Goal: Transaction & Acquisition: Purchase product/service

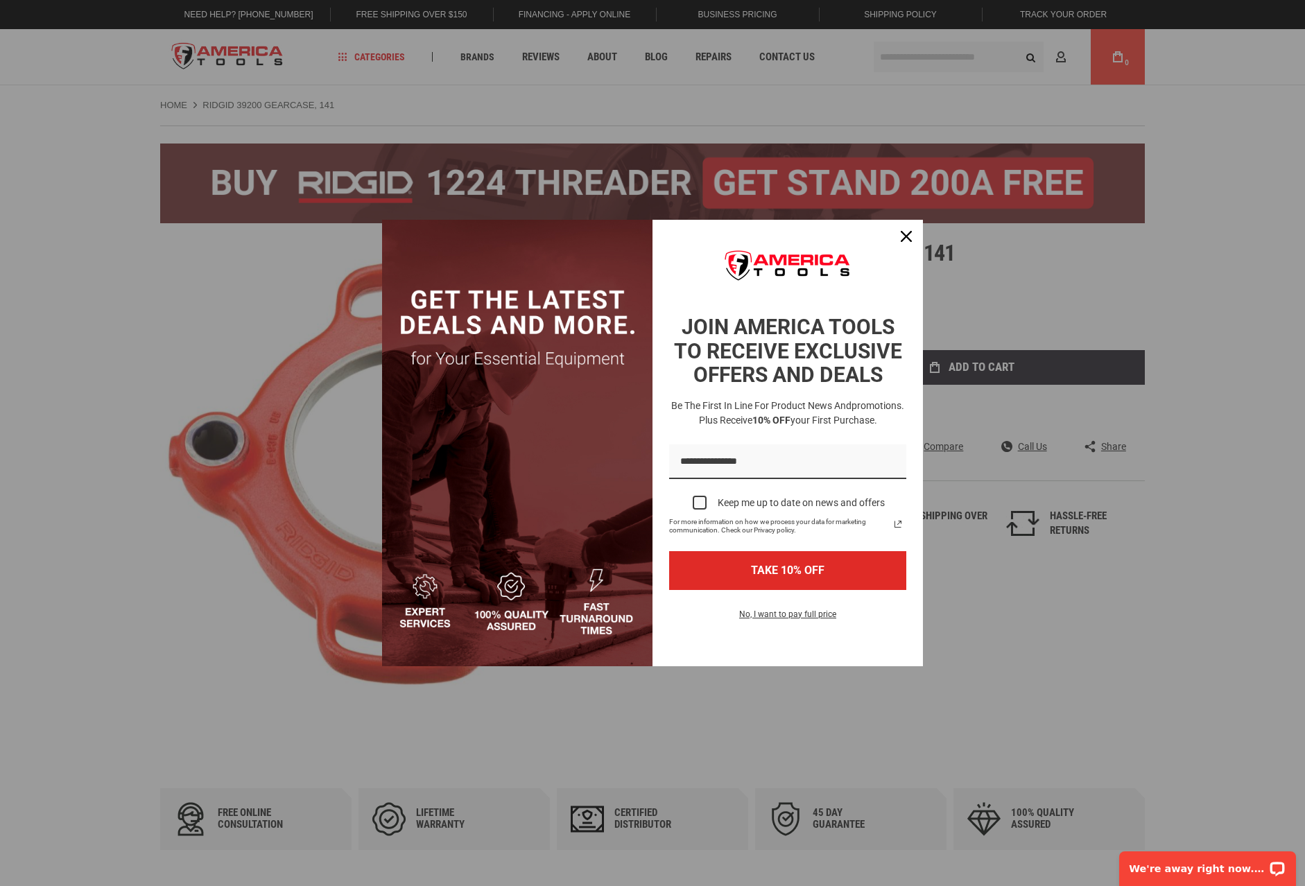
click at [1098, 323] on div "Marketing offer form" at bounding box center [652, 443] width 1305 height 886
click at [898, 231] on div "Close" at bounding box center [906, 236] width 22 height 22
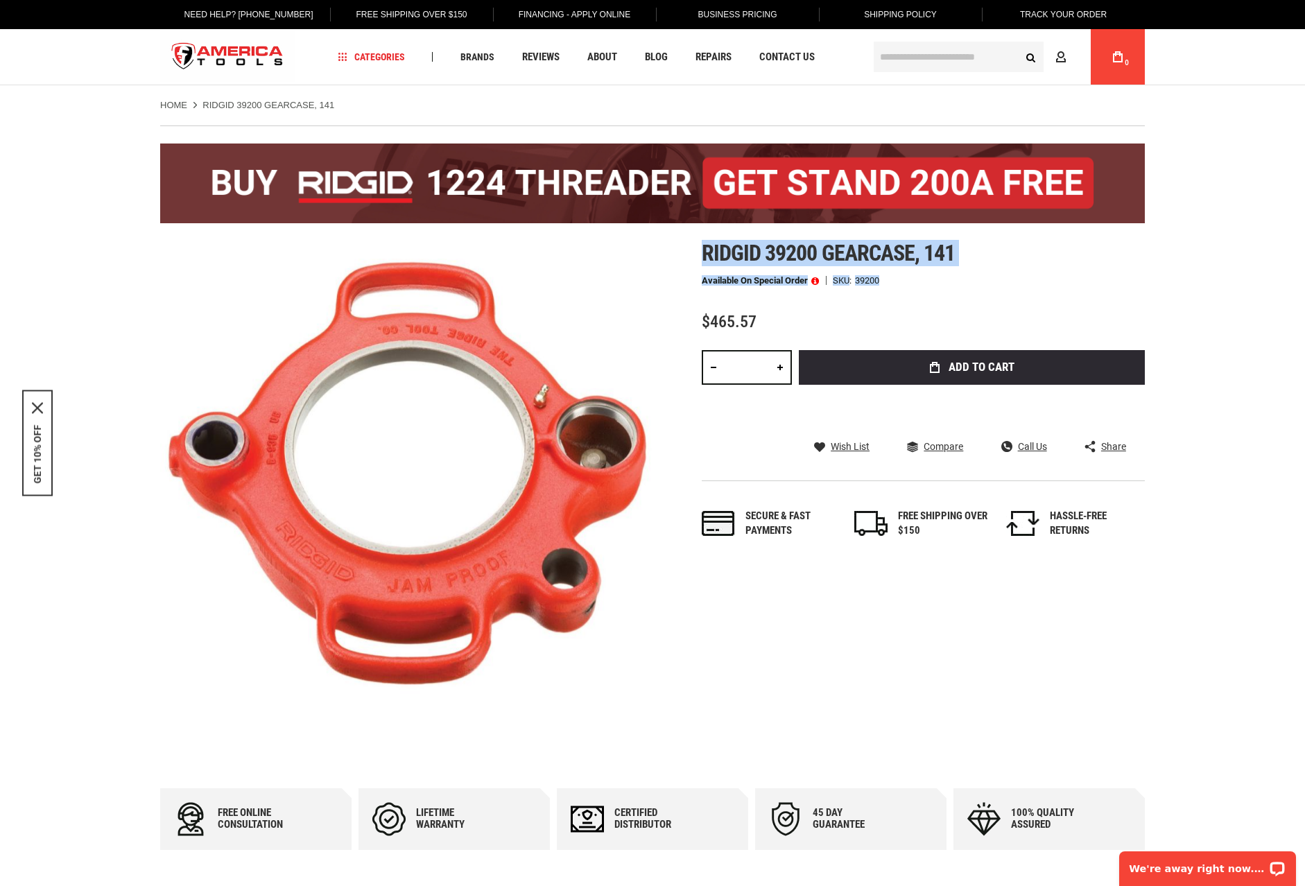
drag, startPoint x: 704, startPoint y: 252, endPoint x: 974, endPoint y: 267, distance: 270.2
click at [974, 267] on div "Ridgid 39200 gearcase, 141 Available on Special Order SKU 39200 $465.57 Total: …" at bounding box center [923, 404] width 443 height 326
click at [735, 258] on span "Ridgid 39200 gearcase, 141" at bounding box center [828, 253] width 253 height 26
click at [668, 260] on div "Skip to the end of the images gallery Skip to the beginning of the images galle…" at bounding box center [652, 487] width 985 height 492
drag, startPoint x: 705, startPoint y: 252, endPoint x: 959, endPoint y: 254, distance: 254.6
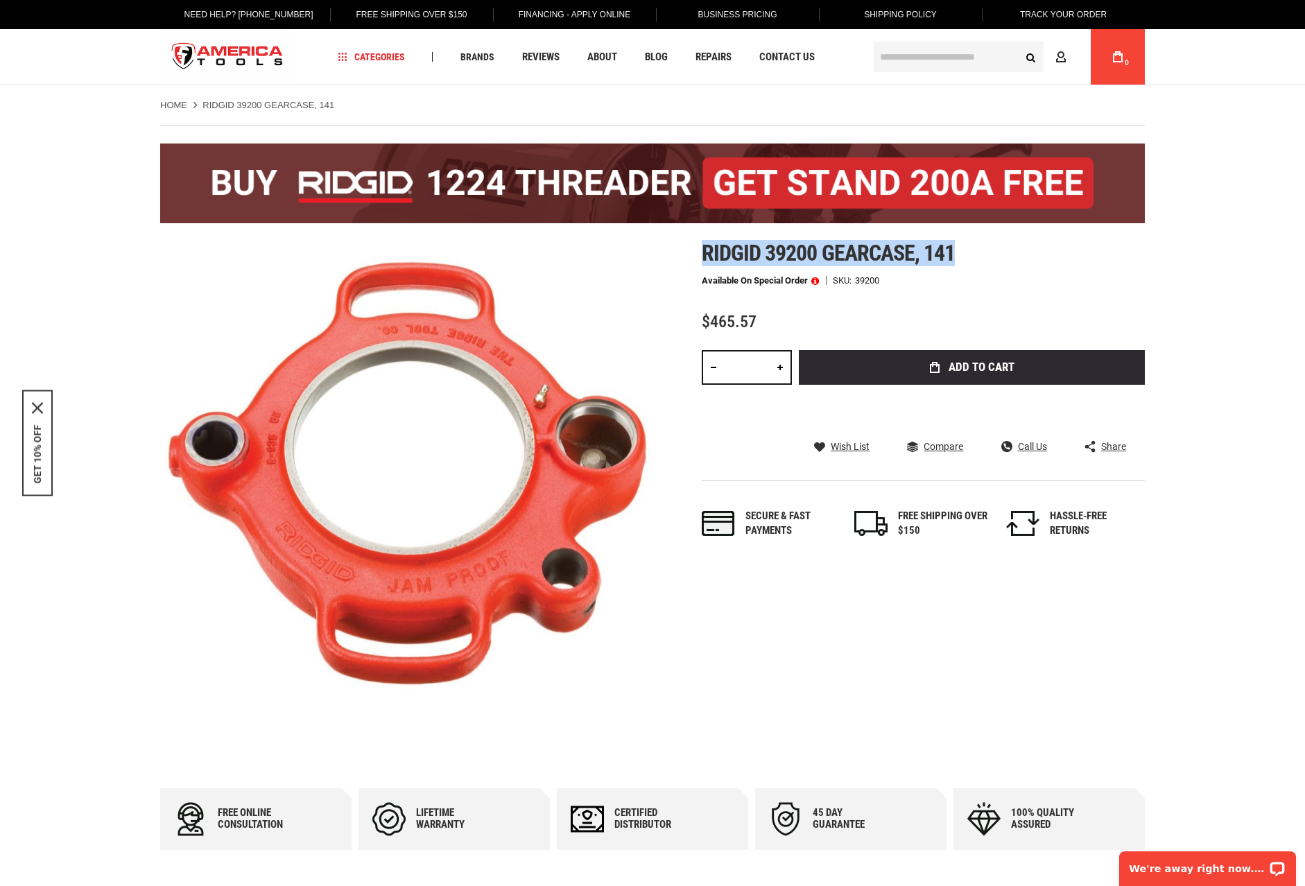
click at [959, 254] on h1 "Ridgid 39200 gearcase, 141" at bounding box center [923, 253] width 443 height 25
copy span "Ridgid 39200 gearcase, 141"
